Goal: Transaction & Acquisition: Purchase product/service

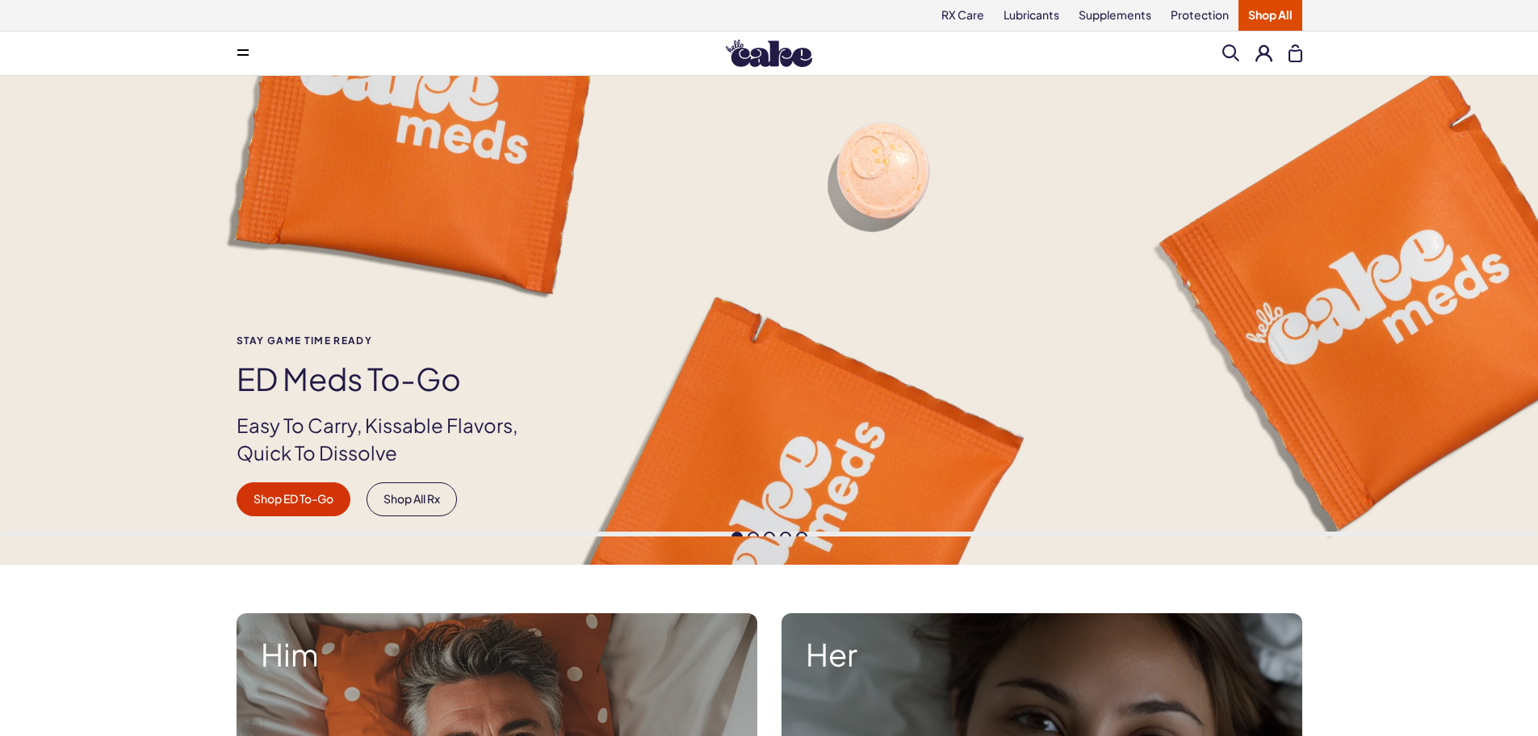
click at [548, 259] on div "Stay Game time ready ED Meds to-go Easy To Carry, Kissable Flavors, Quick To Di…" at bounding box center [769, 320] width 1538 height 488
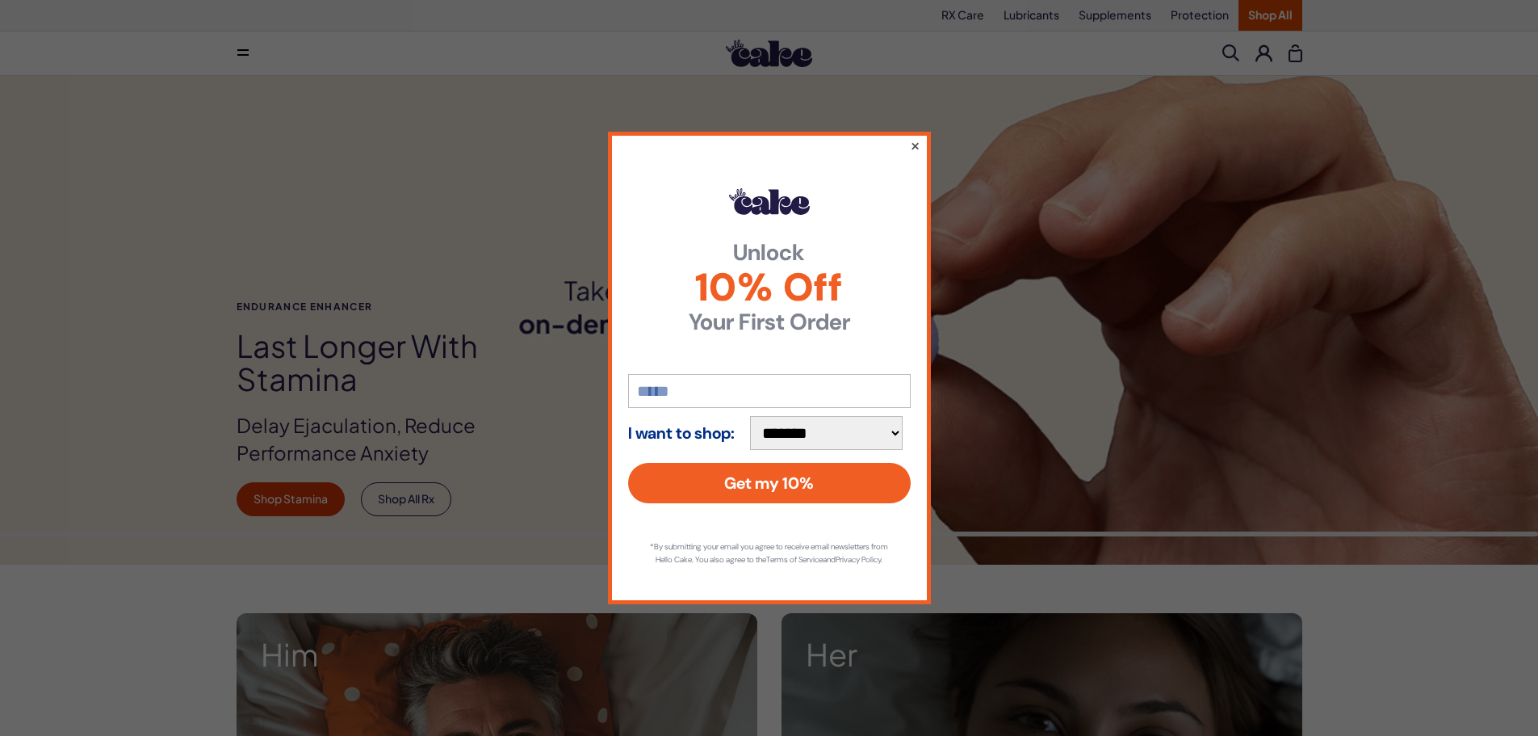
click at [916, 149] on button "×" at bounding box center [914, 145] width 10 height 19
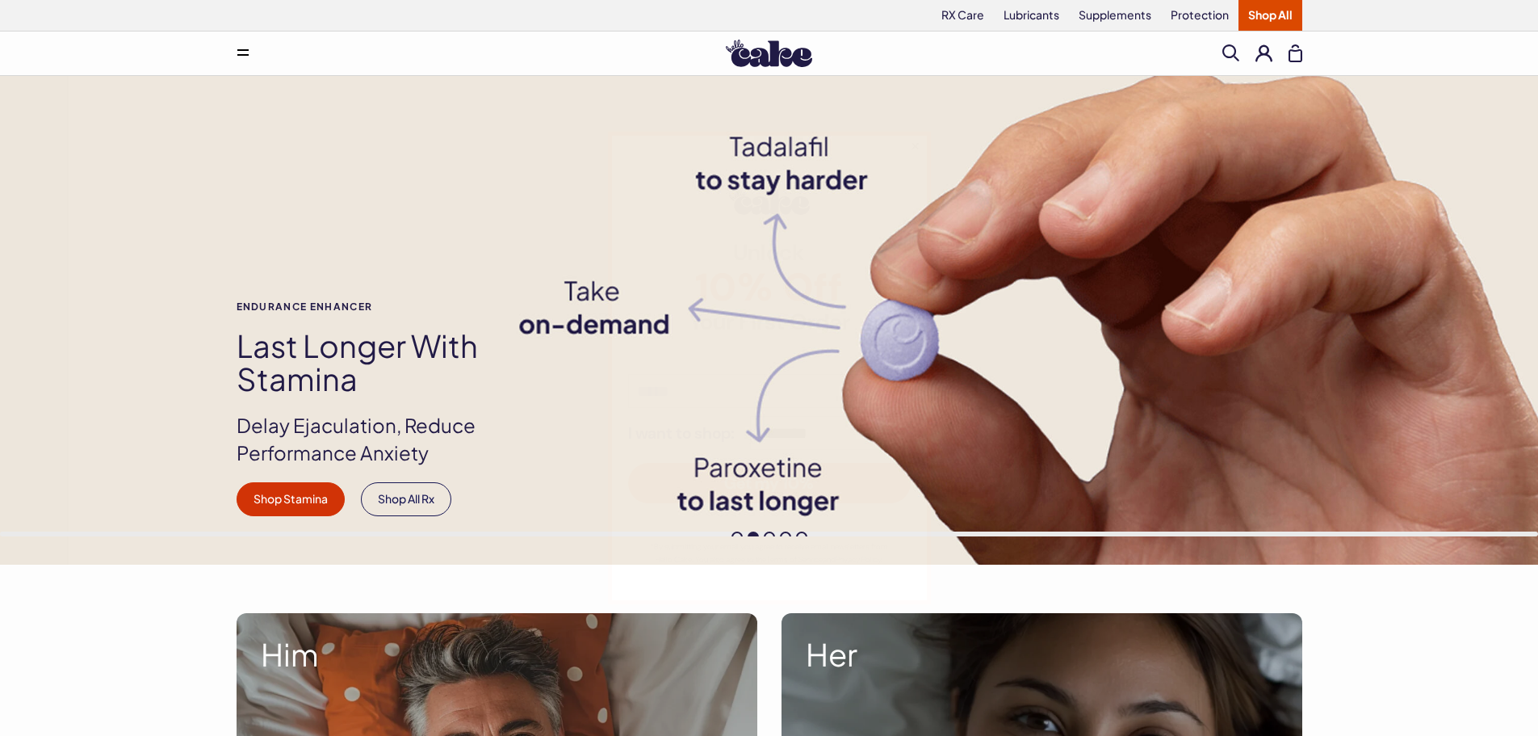
click at [1210, 311] on div "Endurance Enhancer Last Longer with Stamina Delay Ejaculation, Reduce Performan…" at bounding box center [769, 408] width 1163 height 215
click at [1346, 359] on div "Endurance Enhancer Last Longer with Stamina Delay Ejaculation, Reduce Performan…" at bounding box center [769, 408] width 1163 height 215
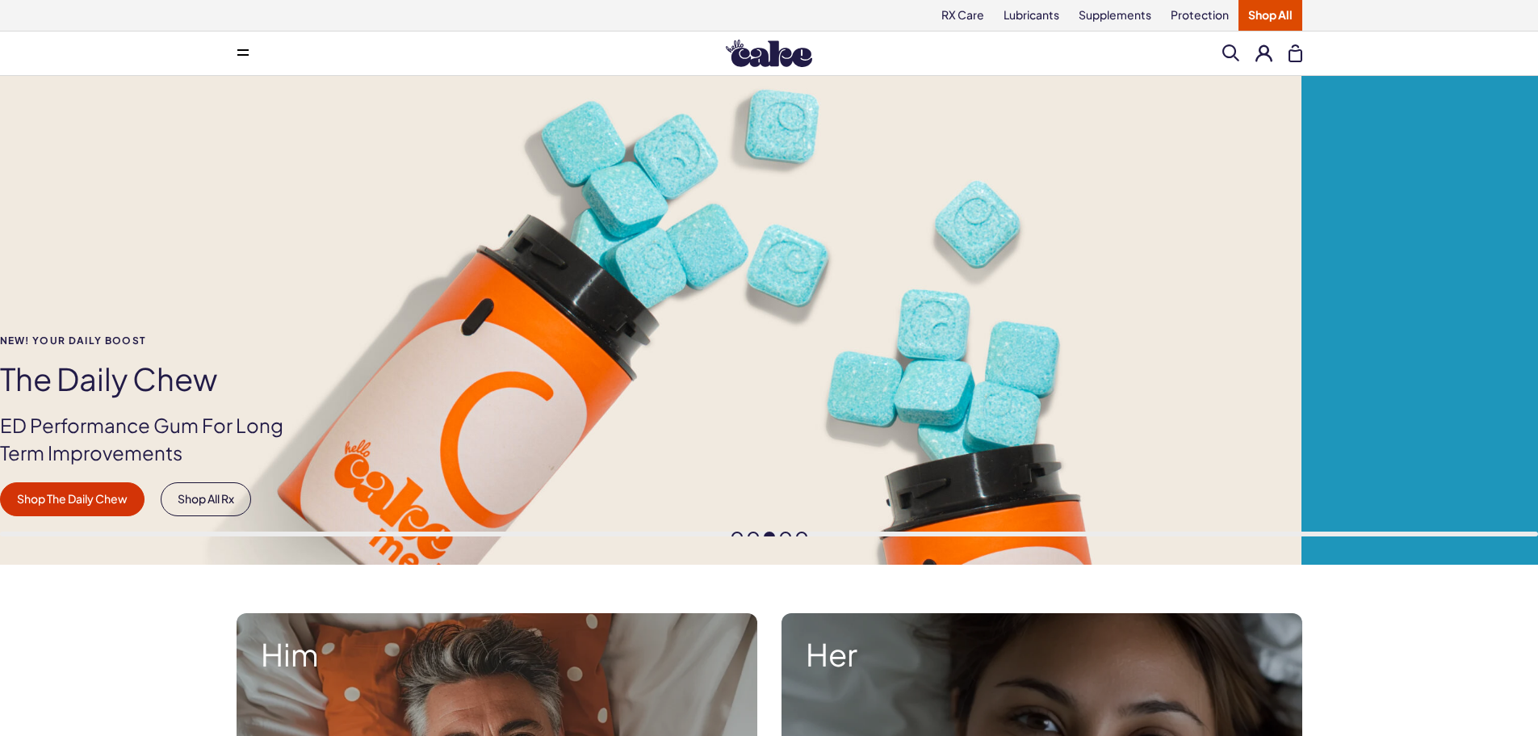
click at [338, 432] on div "NEW! YOUR DAILY BOOST The Daily [PERSON_NAME] Performance Gum For Long Term Imp…" at bounding box center [532, 320] width 1538 height 488
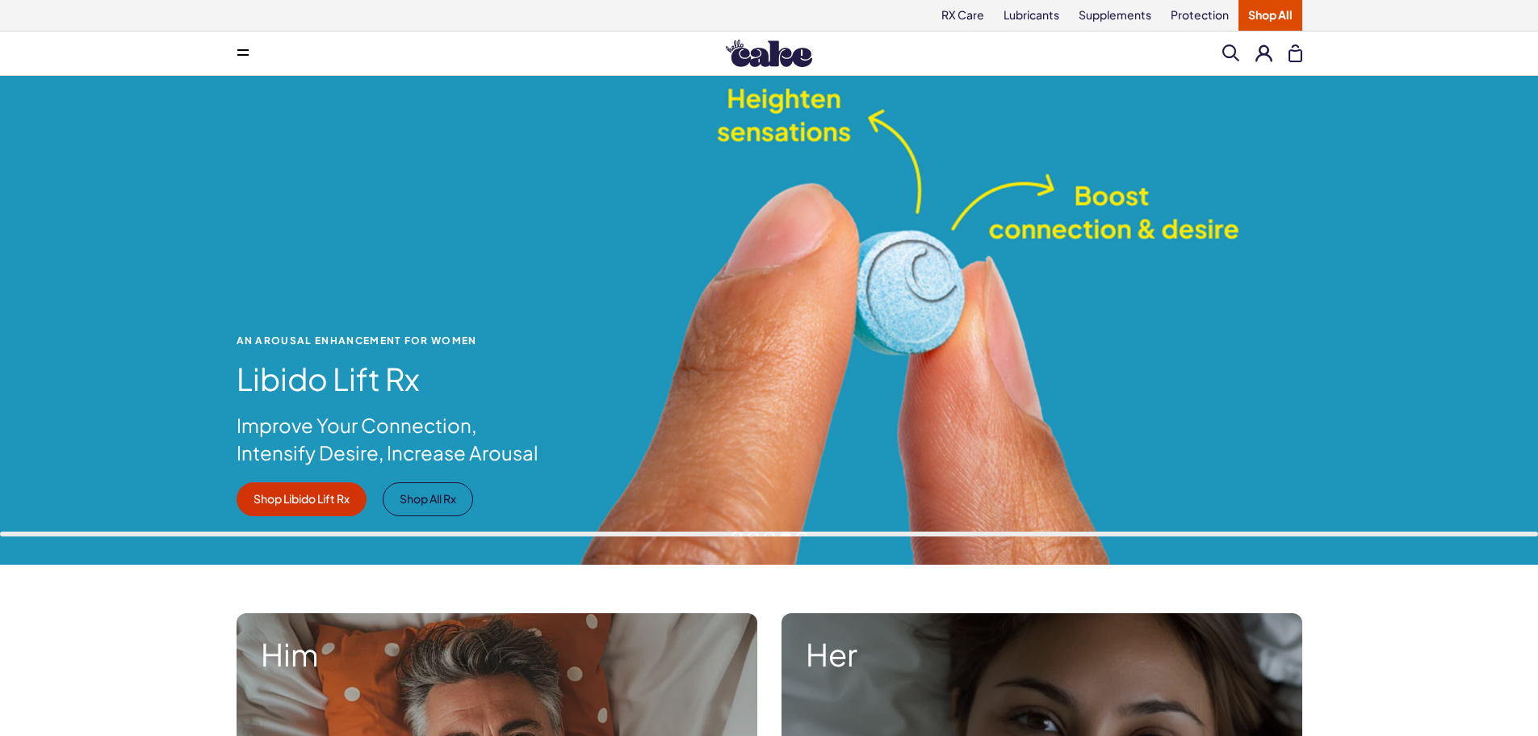
click at [190, 344] on div "An Arousal Enhancement for Women Libido Lift Rx Improve Your Connection, Intens…" at bounding box center [769, 320] width 1538 height 488
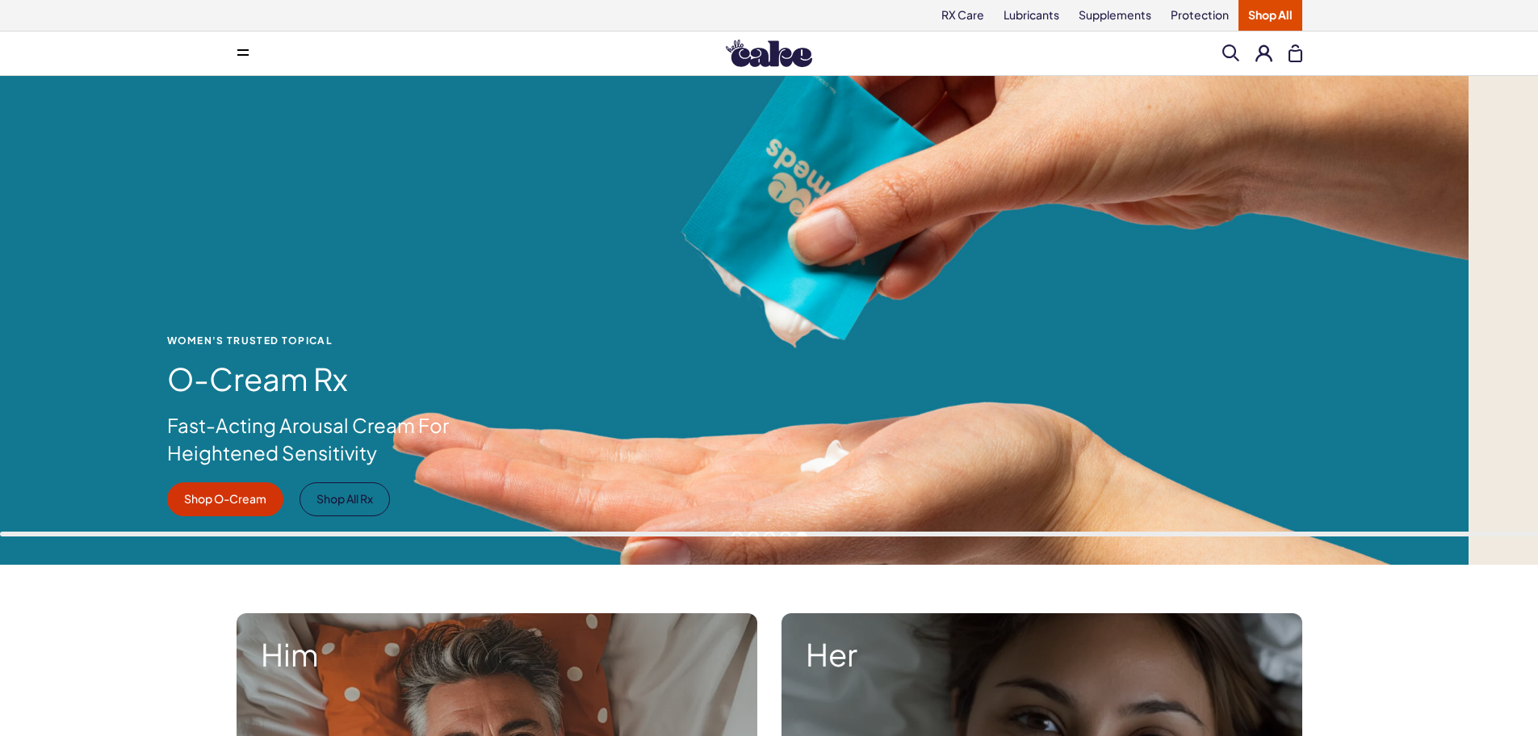
click at [52, 329] on div "WOMEN'S TRUSTED TOPICAL O-Cream Rx Fast-Acting Arousal Cream For Heightened Sen…" at bounding box center [700, 320] width 1538 height 488
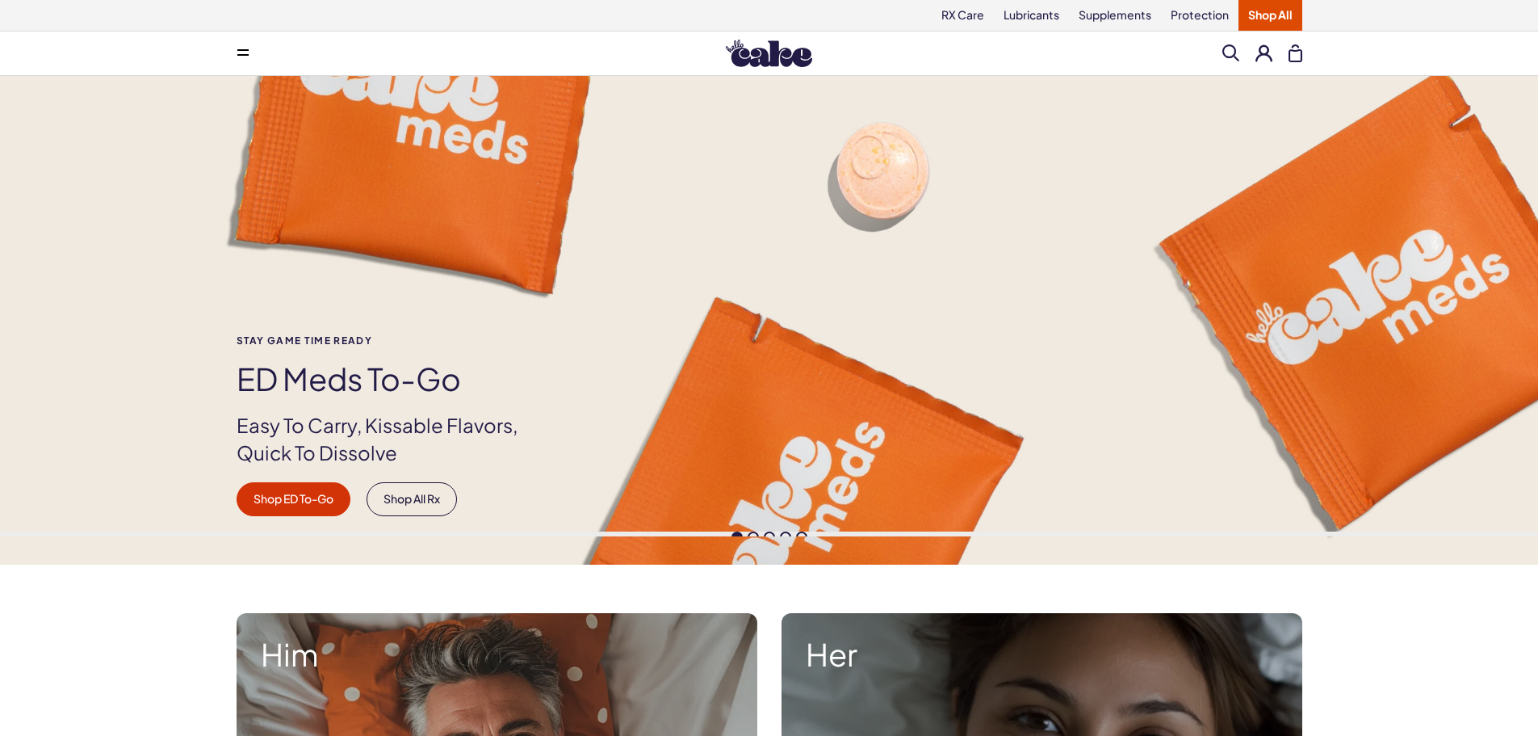
click at [904, 183] on div "Stay Game time ready ED Meds to-go Easy To Carry, Kissable Flavors, Quick To Di…" at bounding box center [769, 320] width 1538 height 488
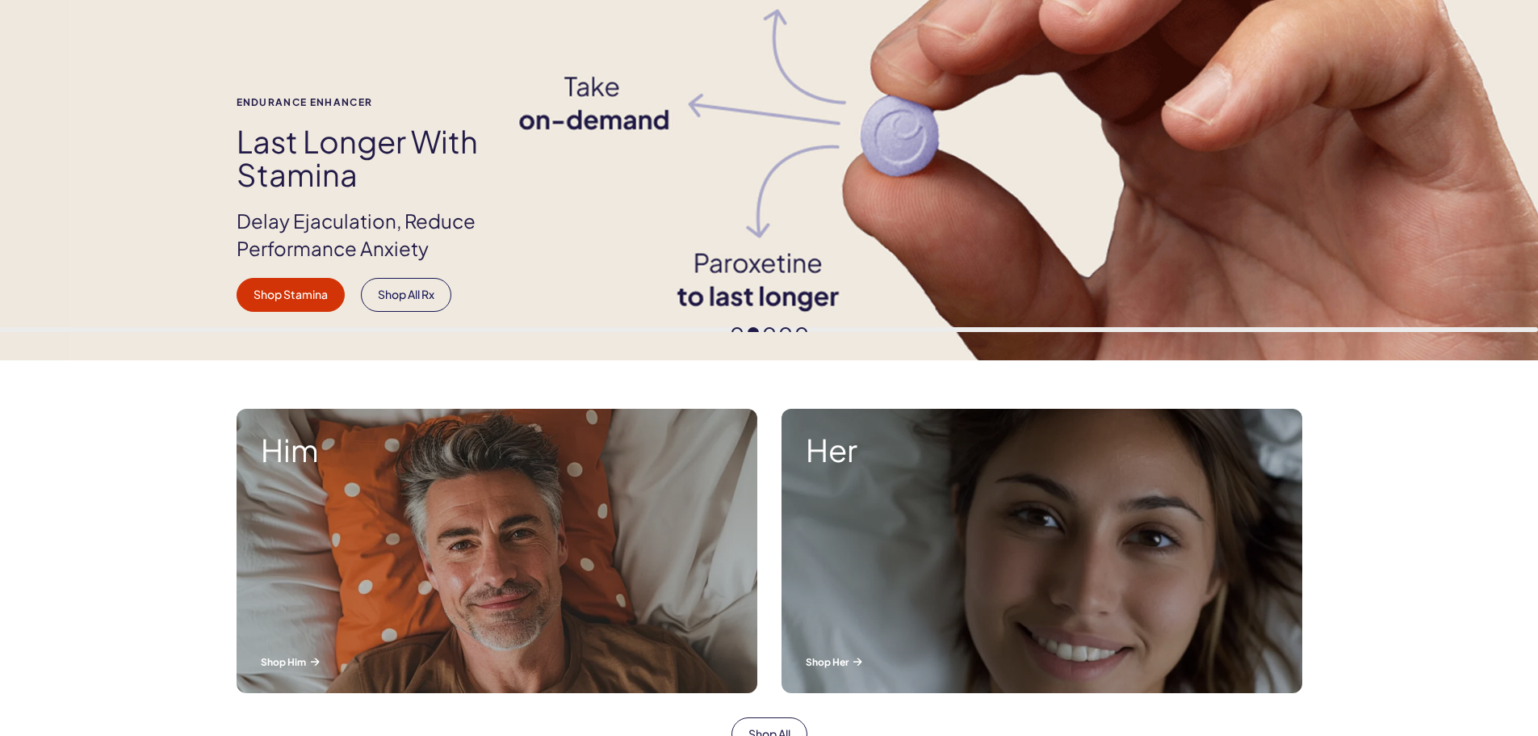
scroll to position [484, 0]
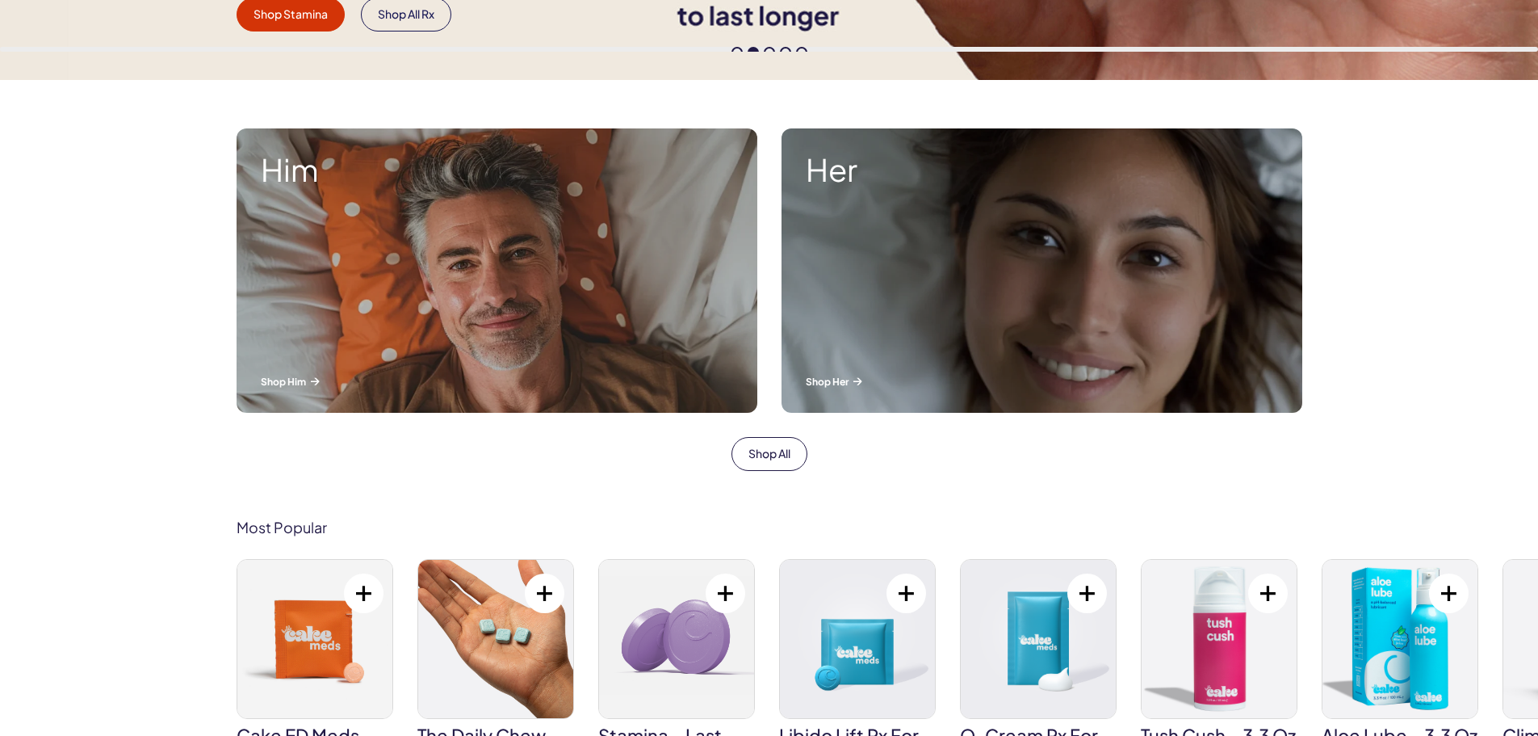
click at [305, 619] on img at bounding box center [314, 639] width 155 height 158
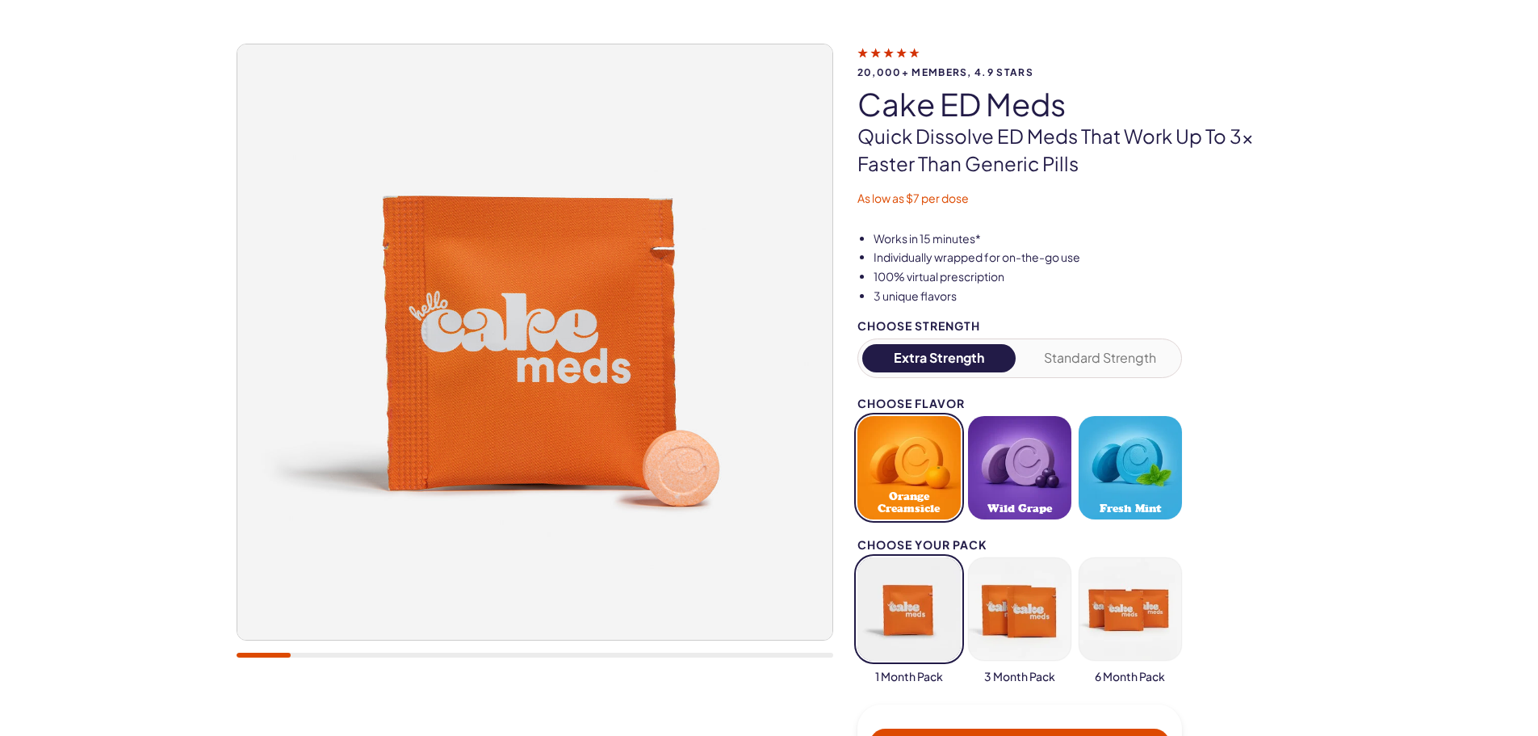
click at [746, 343] on img at bounding box center [534, 341] width 595 height 595
click at [786, 335] on img at bounding box center [534, 341] width 595 height 595
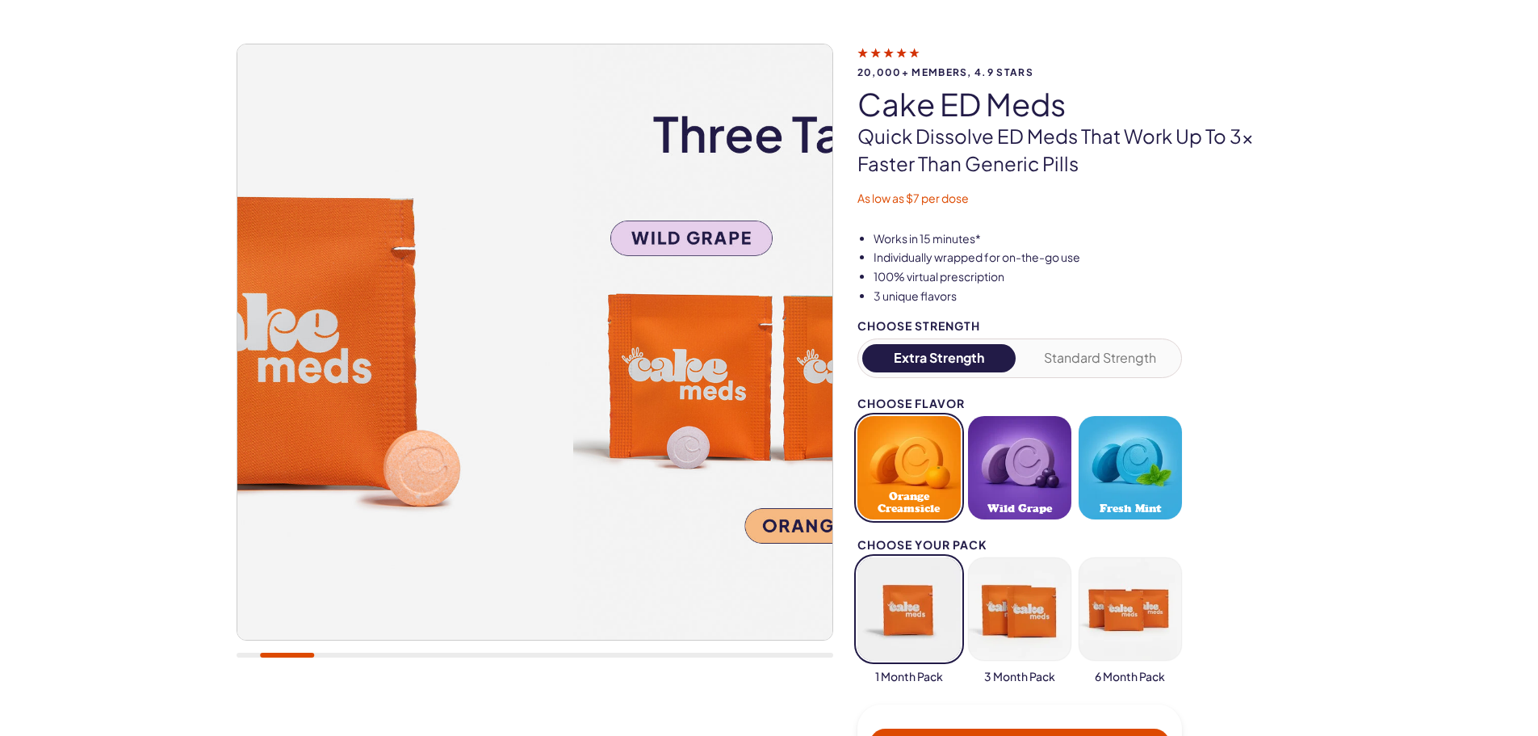
click at [430, 364] on img at bounding box center [275, 341] width 595 height 595
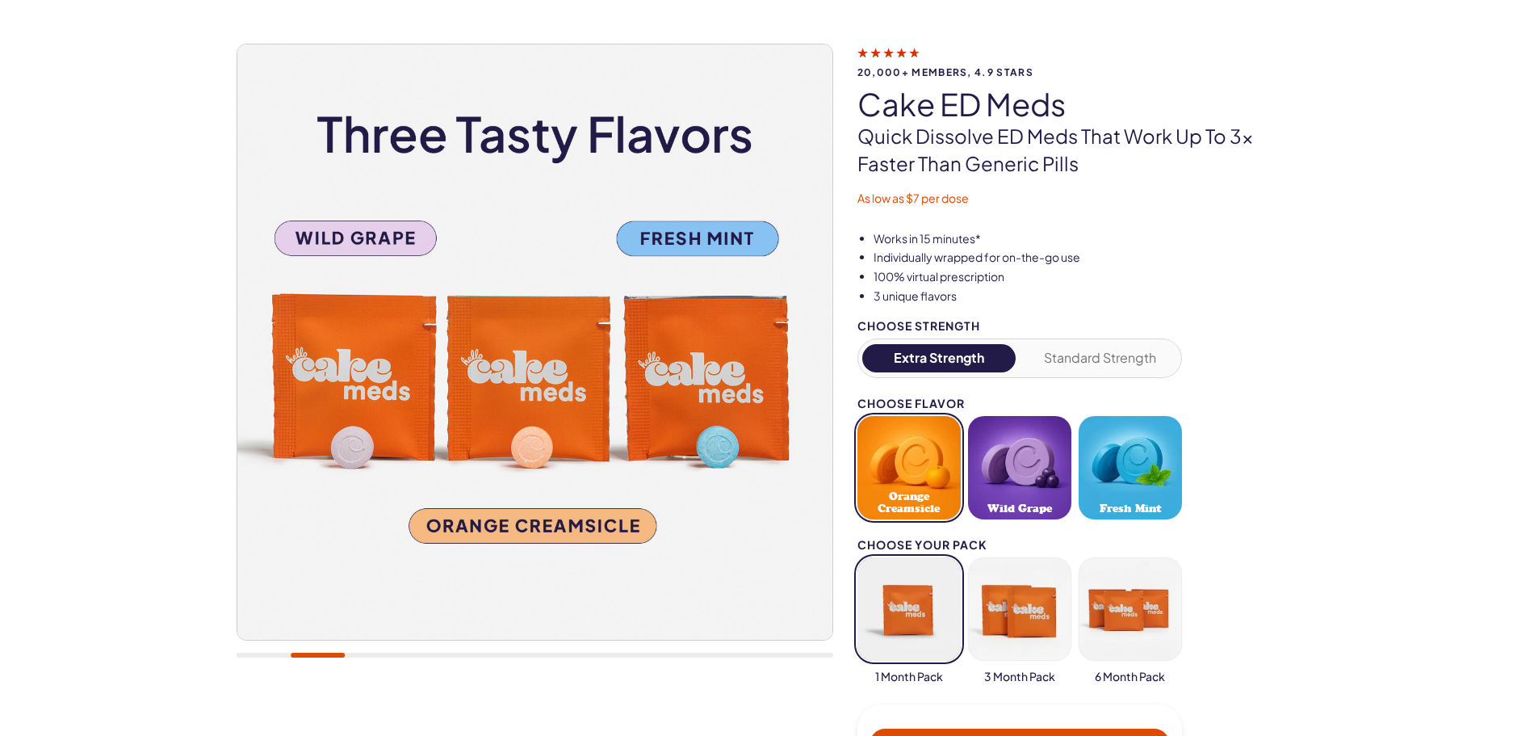
click at [333, 359] on img at bounding box center [534, 341] width 595 height 595
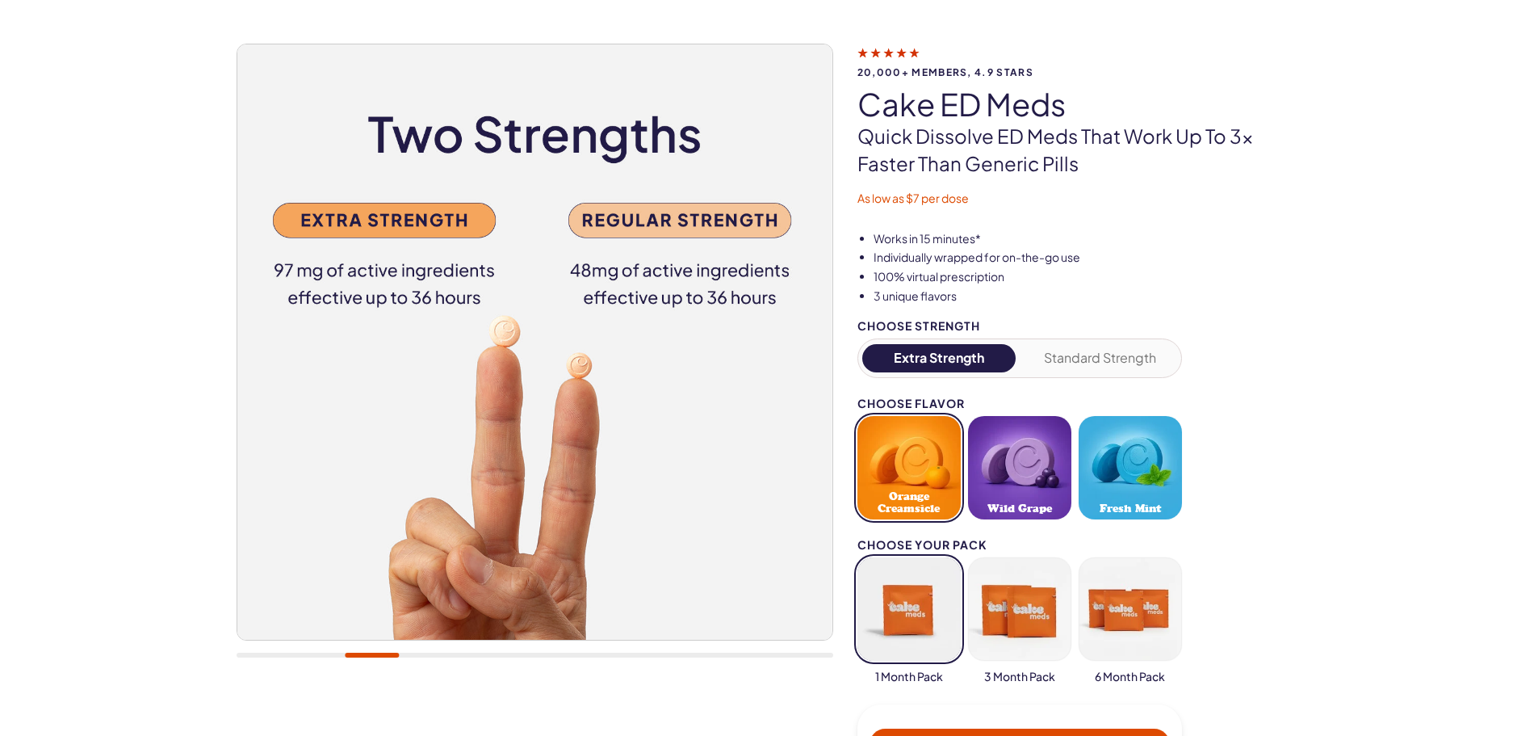
click at [258, 367] on img at bounding box center [534, 341] width 595 height 595
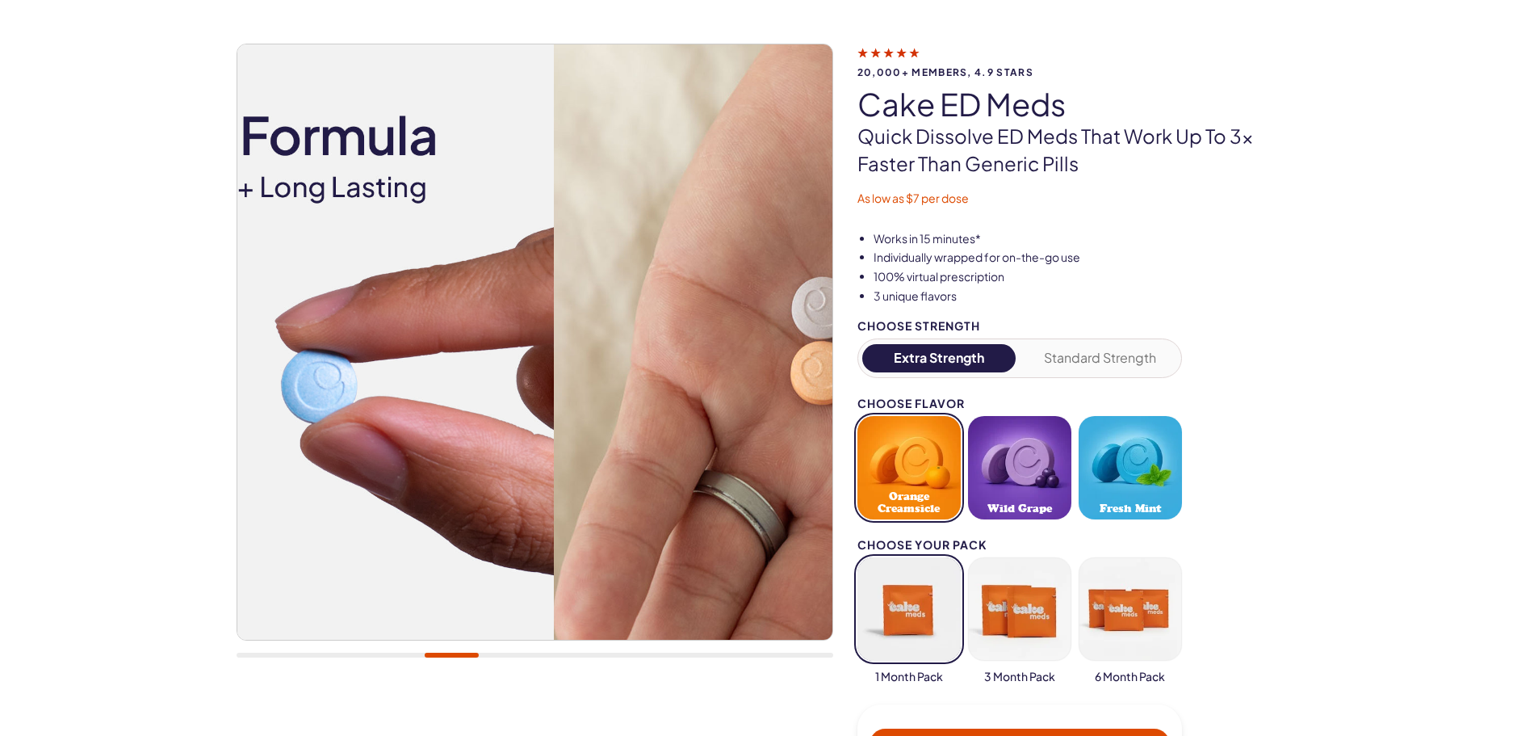
click at [134, 371] on div "20,000+ members, 4.9 stars Cake ED Meds Quick dissolve ED Meds that work up to …" at bounding box center [769, 461] width 1538 height 933
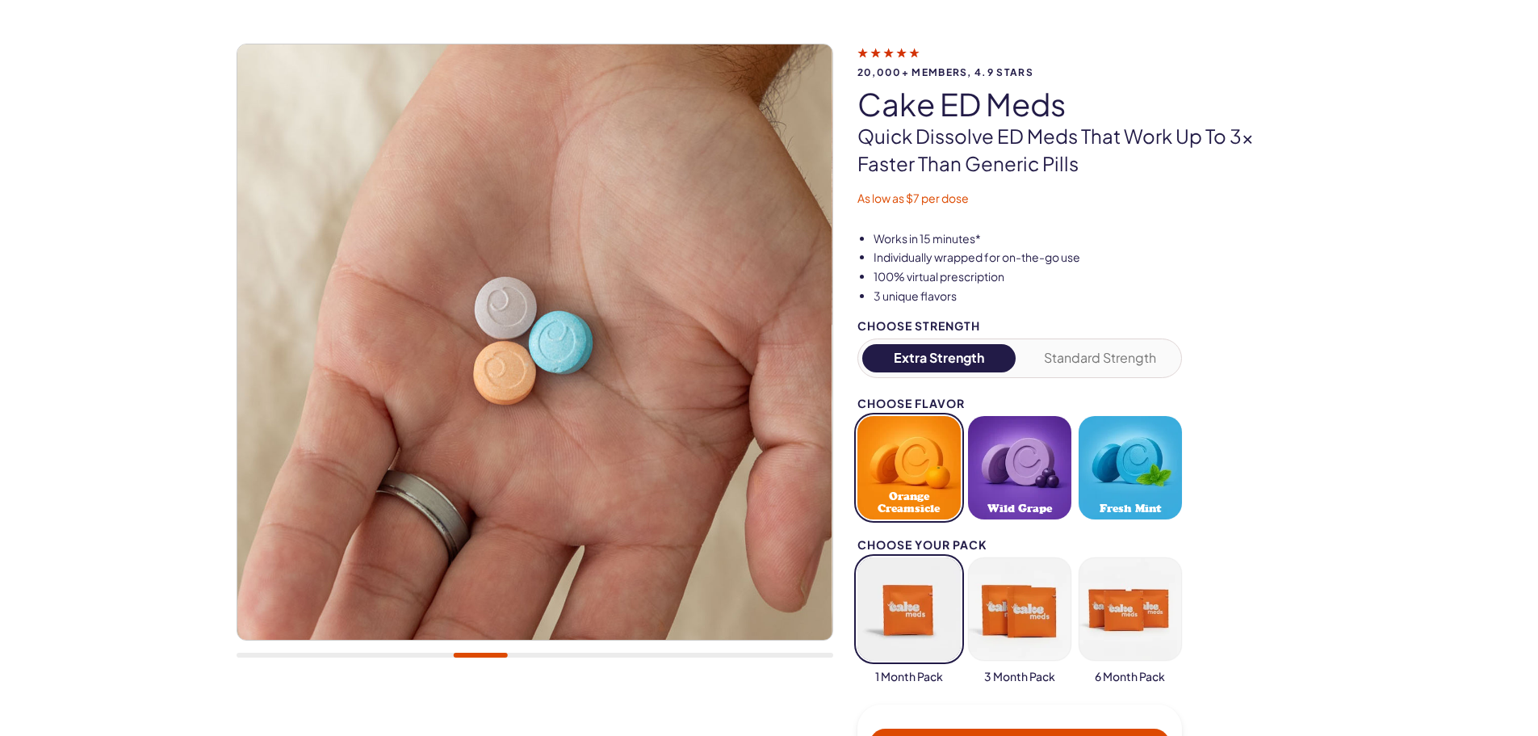
click at [87, 372] on div "20,000+ members, 4.9 stars Cake ED Meds Quick dissolve ED Meds that work up to …" at bounding box center [769, 461] width 1538 height 933
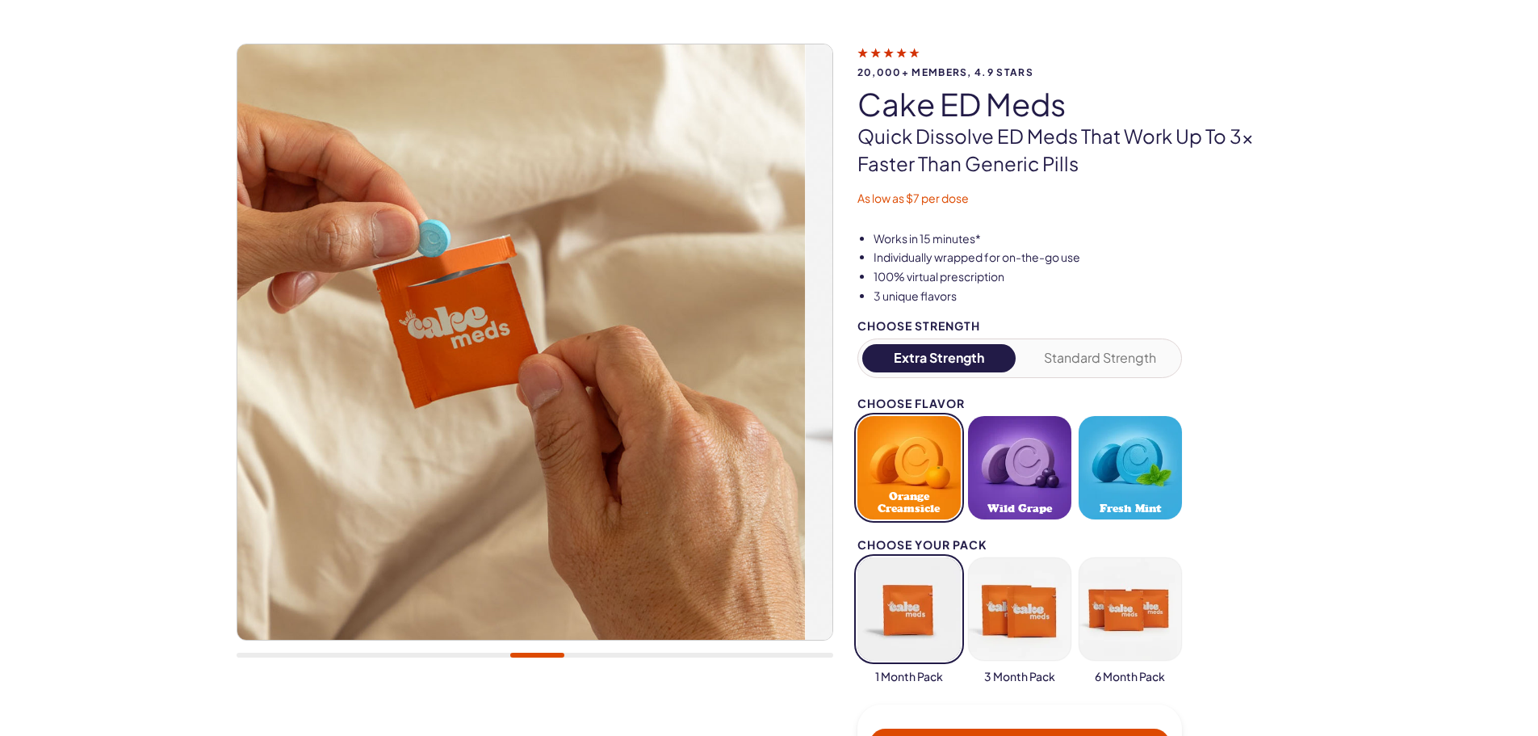
click at [10, 358] on div "20,000+ members, 4.9 stars Cake ED Meds Quick dissolve ED Meds that work up to …" at bounding box center [769, 461] width 1538 height 933
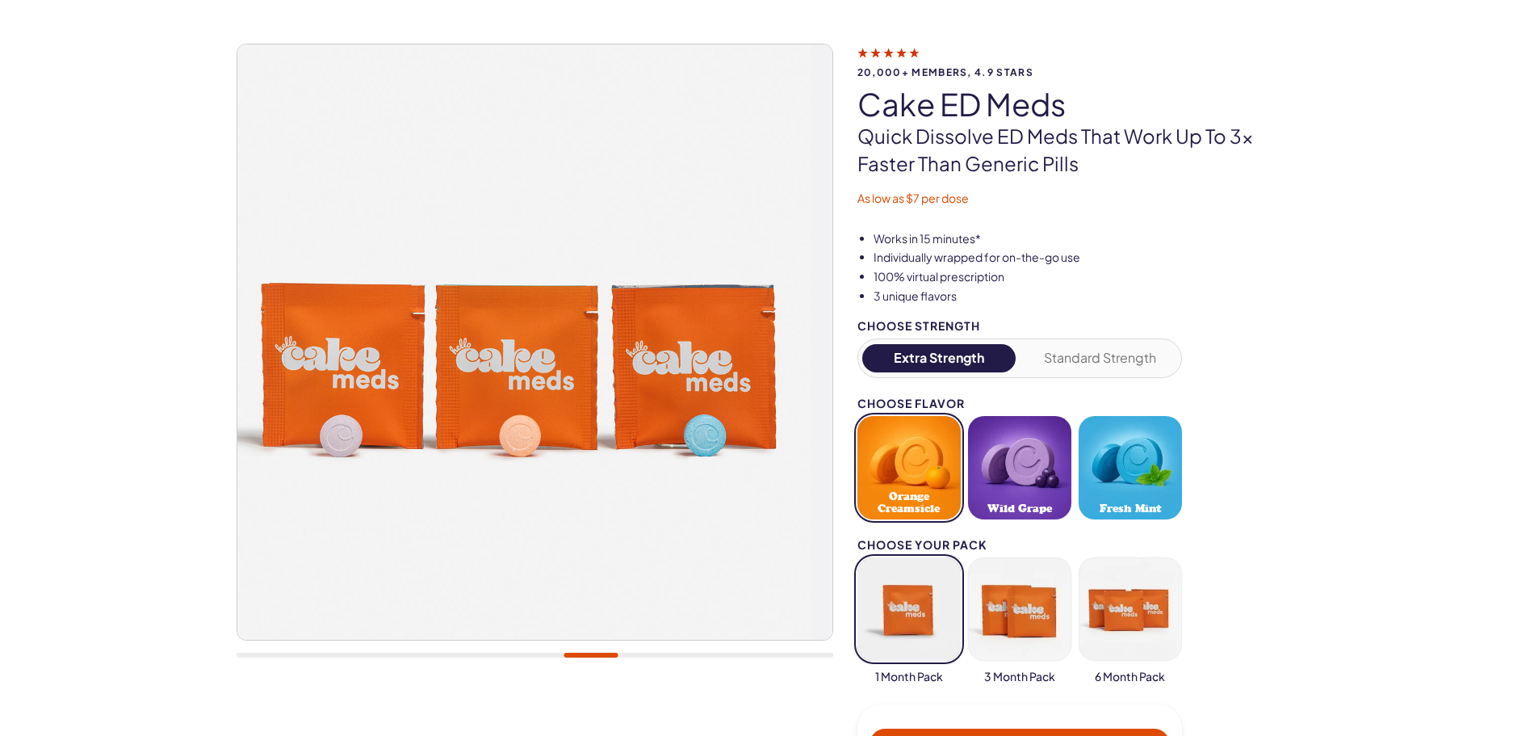
click at [132, 421] on div "20,000+ members, 4.9 stars Cake ED Meds Quick dissolve ED Meds that work up to …" at bounding box center [769, 461] width 1538 height 933
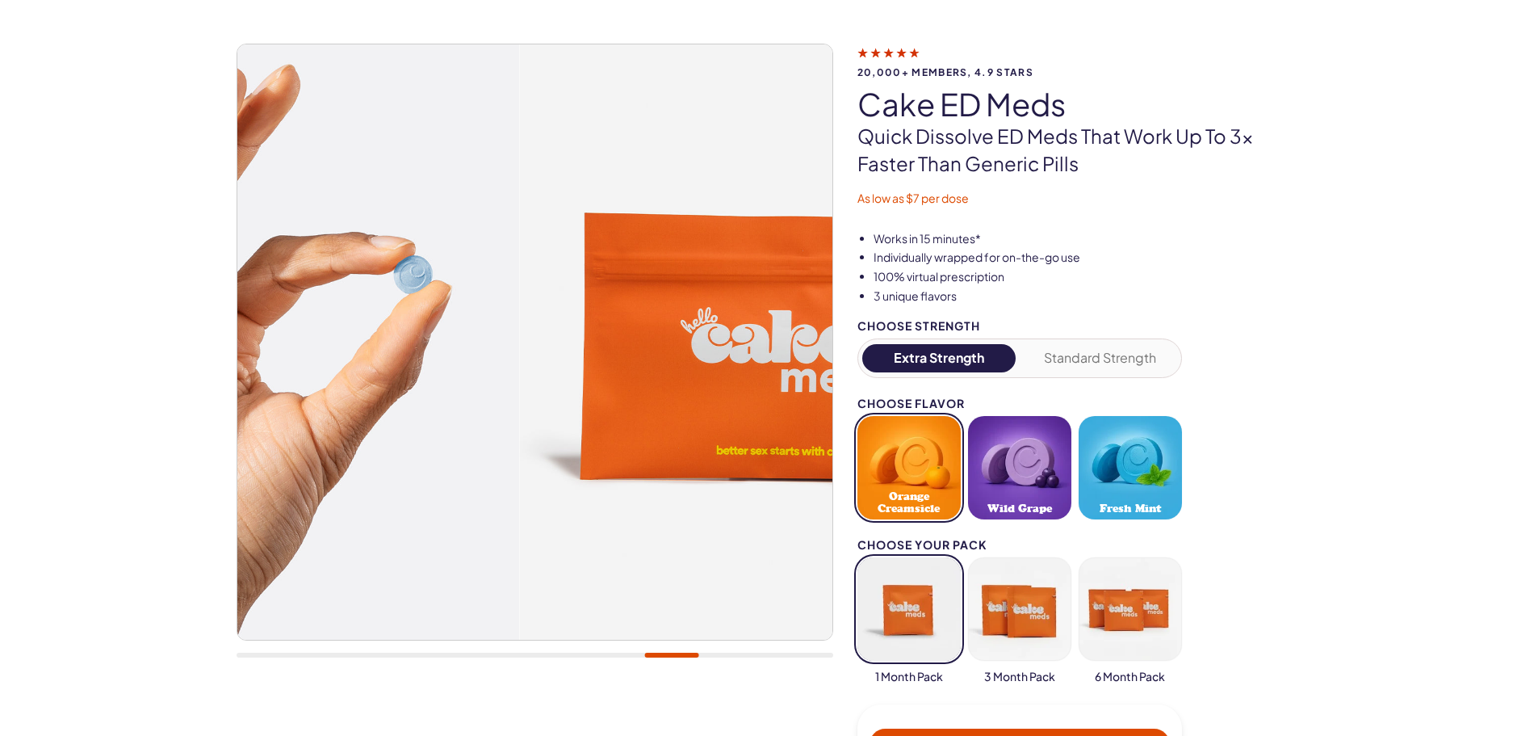
click at [291, 388] on img at bounding box center [221, 341] width 595 height 595
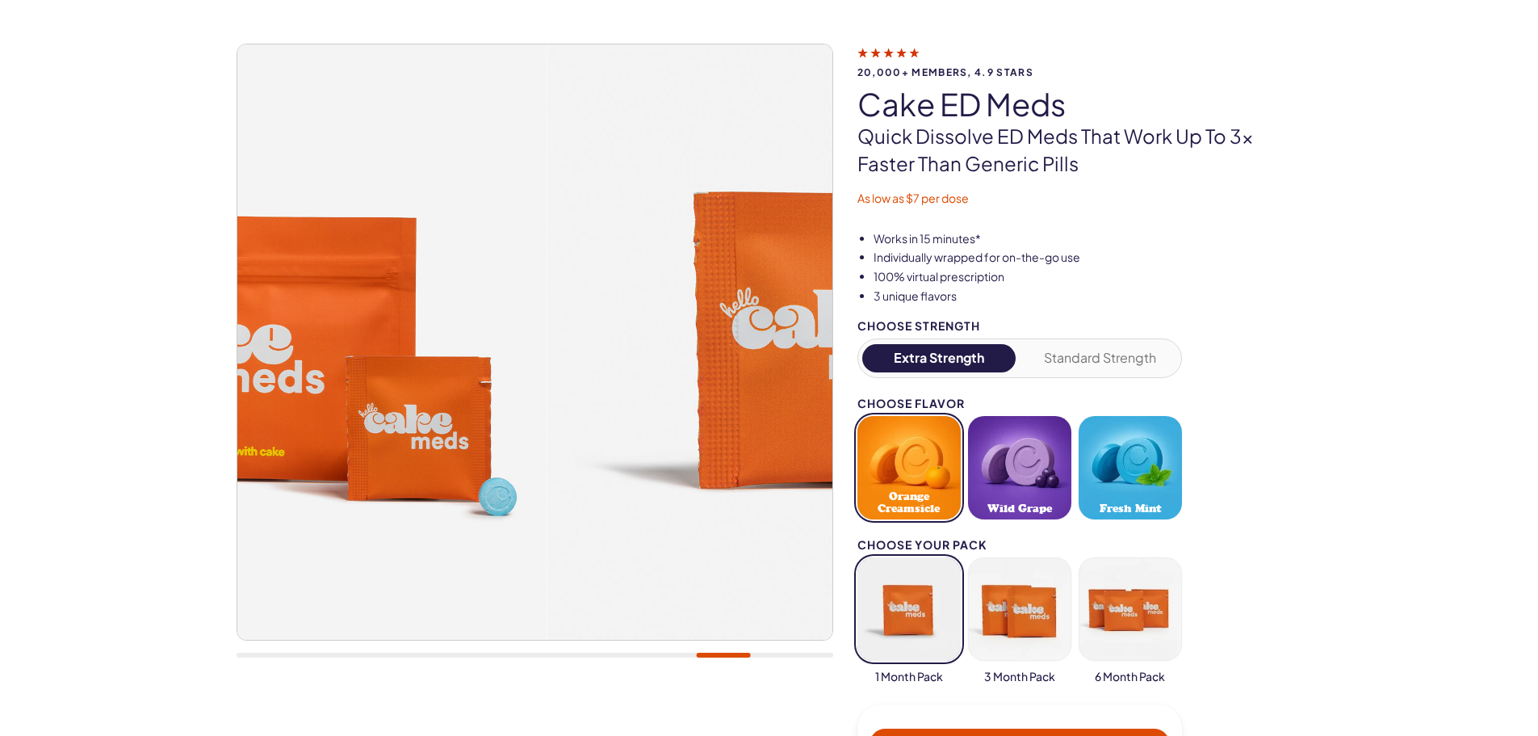
click at [188, 396] on div "20,000+ members, 4.9 stars Cake ED Meds Quick dissolve ED Meds that work up to …" at bounding box center [769, 462] width 1163 height 837
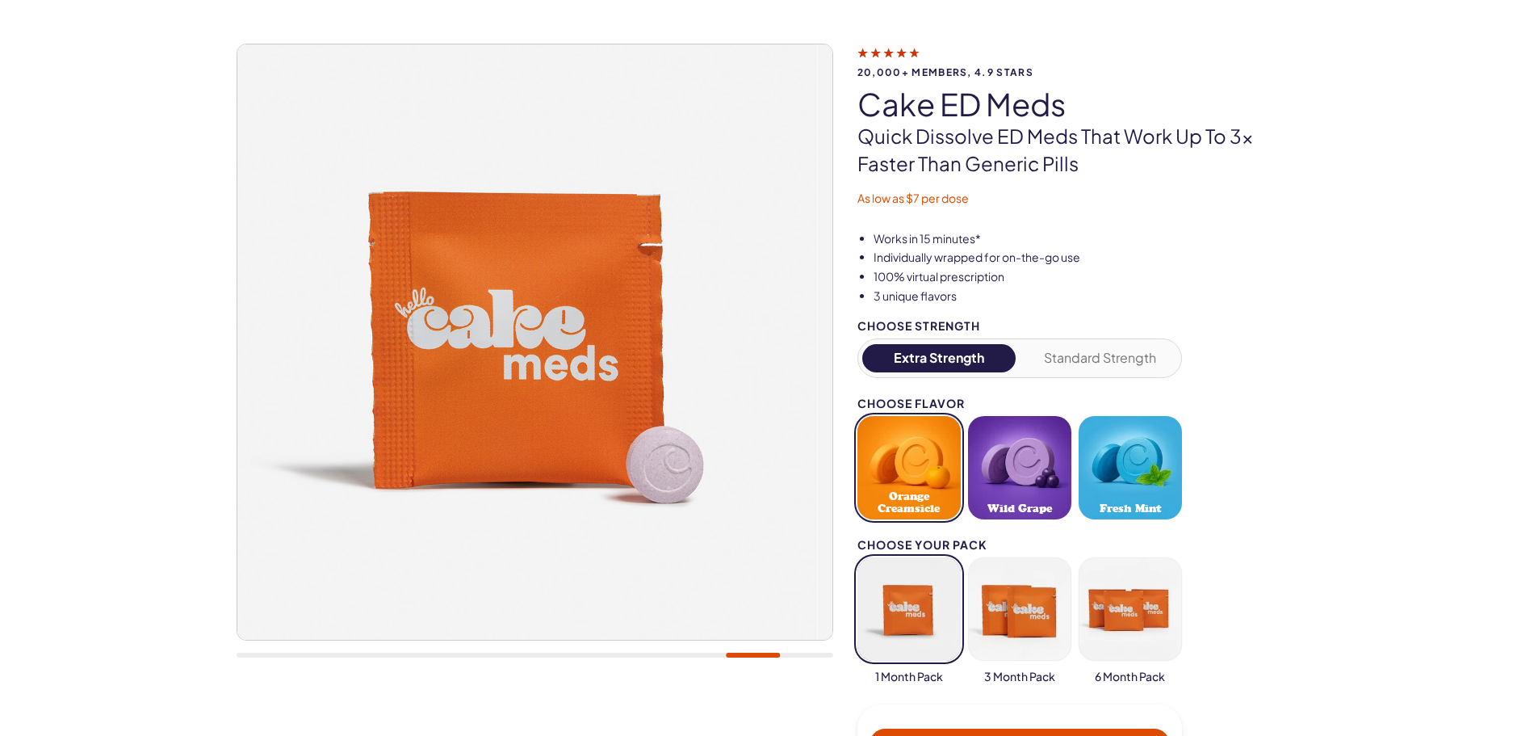
click at [78, 324] on div "20,000+ members, 4.9 stars Cake ED Meds Quick dissolve ED Meds that work up to …" at bounding box center [769, 461] width 1538 height 933
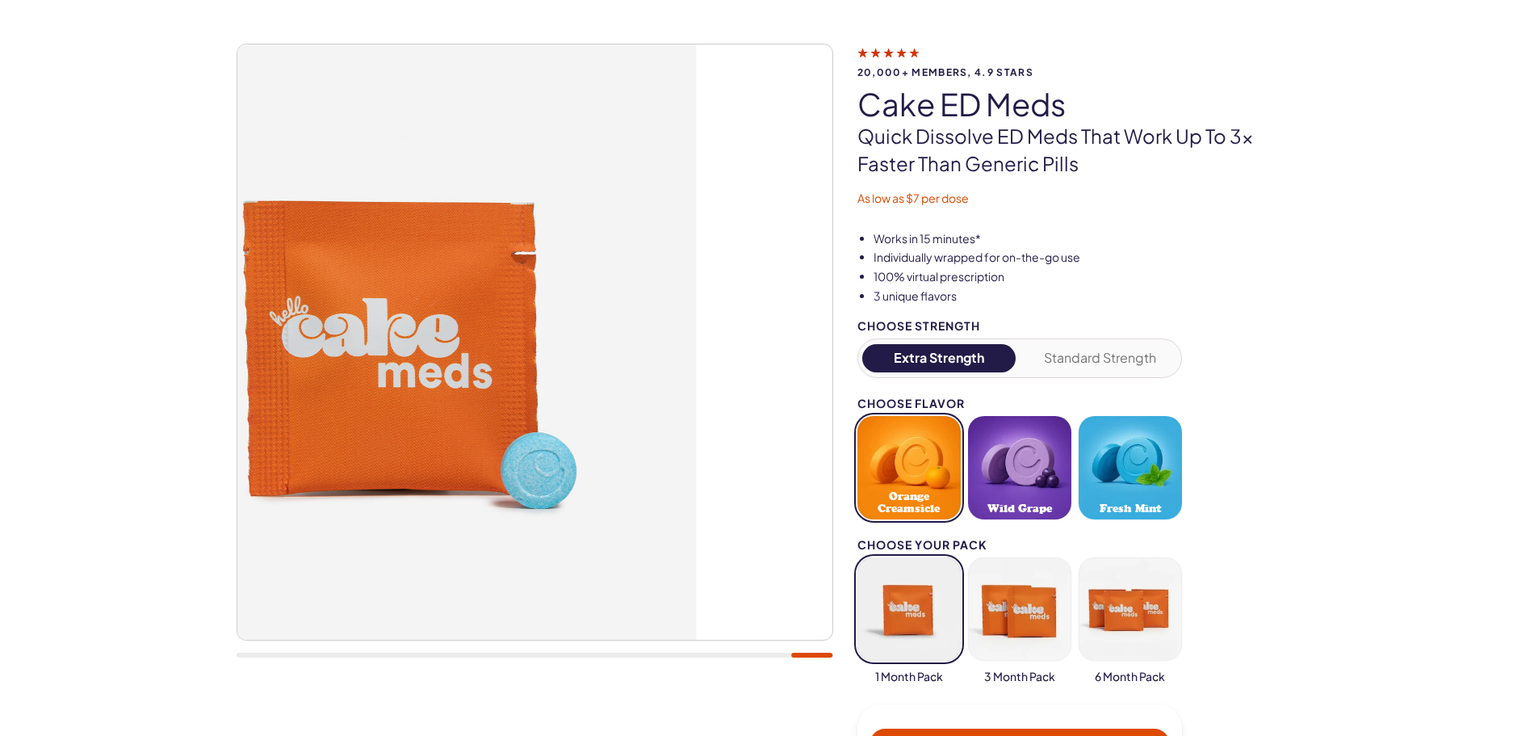
click at [36, 346] on div "20,000+ members, 4.9 stars Cake ED Meds Quick dissolve ED Meds that work up to …" at bounding box center [769, 461] width 1538 height 933
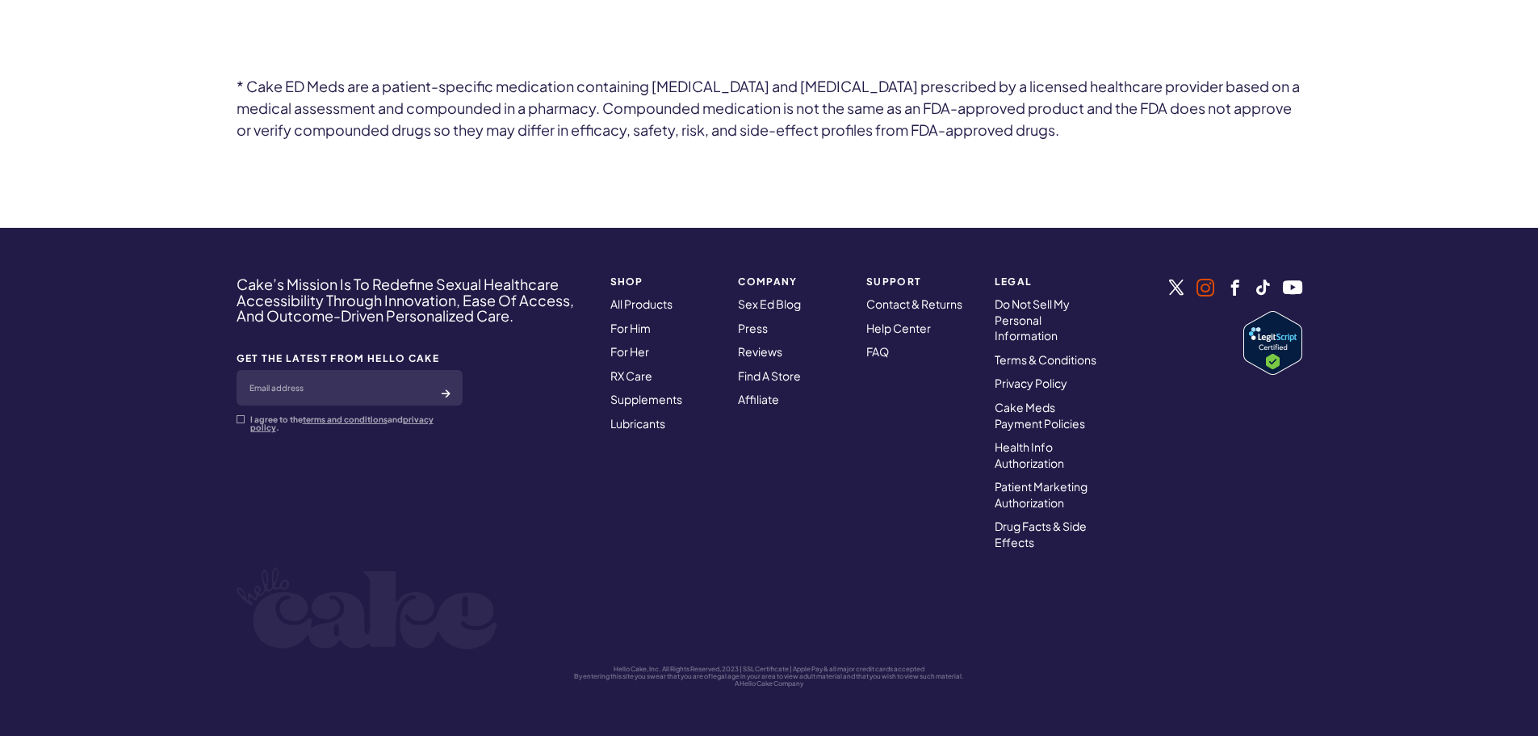
click at [1199, 287] on link at bounding box center [1206, 288] width 18 height 18
click at [1232, 294] on link at bounding box center [1235, 287] width 16 height 16
